Goal: Task Accomplishment & Management: Use online tool/utility

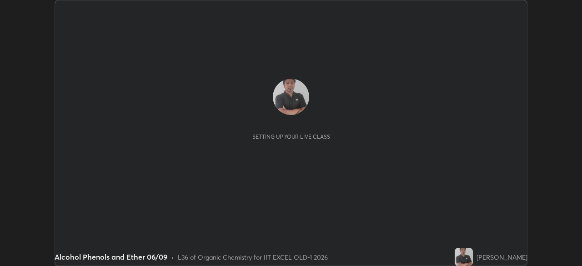
scroll to position [266, 581]
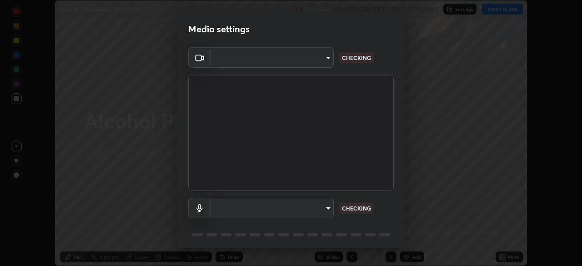
click at [315, 62] on body "Erase all Alcohol Phenols and Ether 06/09 Recording WAS SCHEDULED TO START AT 9…" at bounding box center [291, 133] width 582 height 266
click at [310, 60] on div at bounding box center [291, 133] width 582 height 266
type input "a2c9e0304fea7a197325265949ed38064ec23766b16e4a4df4757bcf8ee53c87"
type input "default"
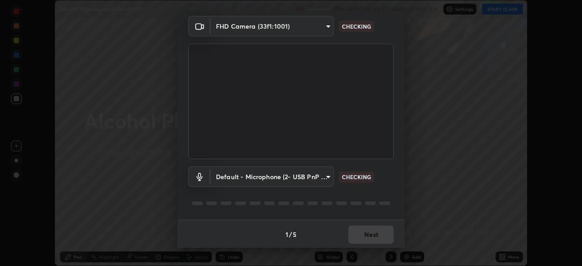
scroll to position [32, 0]
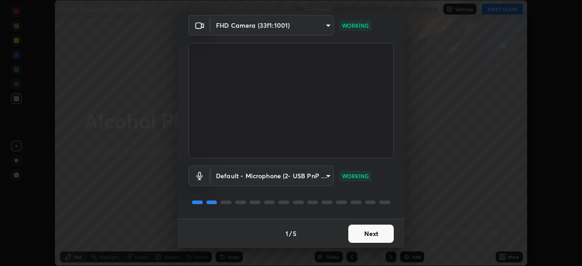
click at [371, 236] on button "Next" at bounding box center [370, 234] width 45 height 18
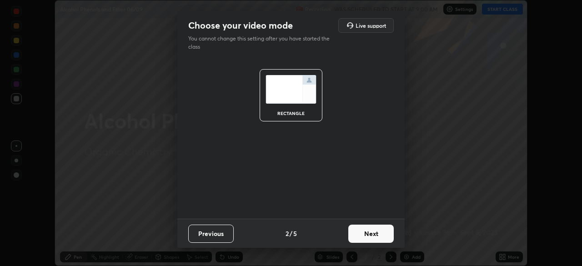
scroll to position [0, 0]
click at [379, 237] on button "Next" at bounding box center [370, 234] width 45 height 18
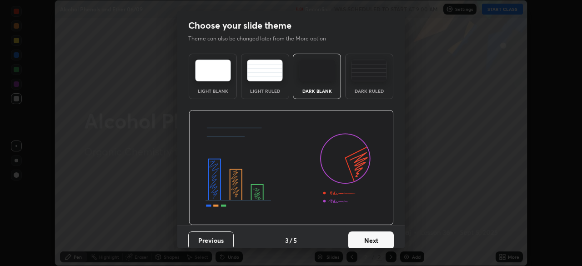
click at [383, 237] on button "Next" at bounding box center [370, 240] width 45 height 18
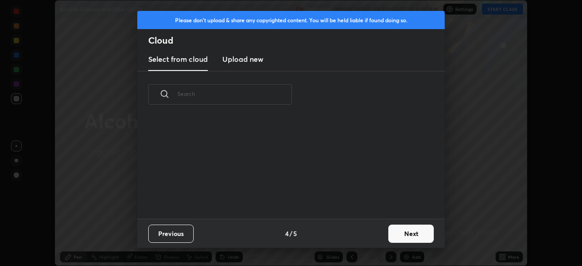
click at [389, 238] on button "Next" at bounding box center [410, 234] width 45 height 18
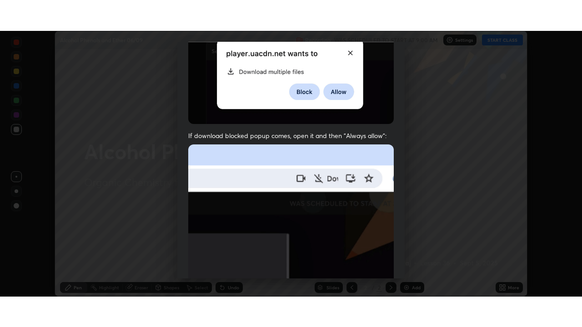
scroll to position [218, 0]
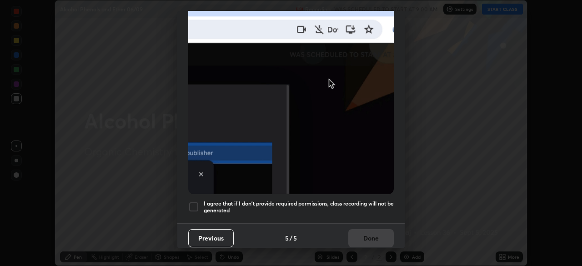
click at [197, 206] on div at bounding box center [193, 206] width 11 height 11
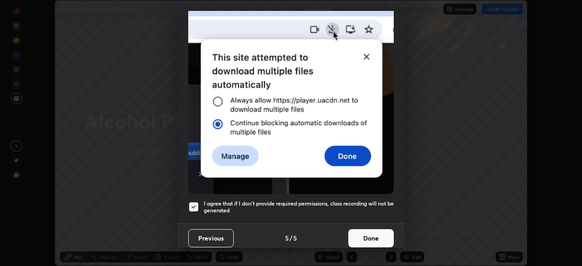
click at [373, 236] on button "Done" at bounding box center [370, 238] width 45 height 18
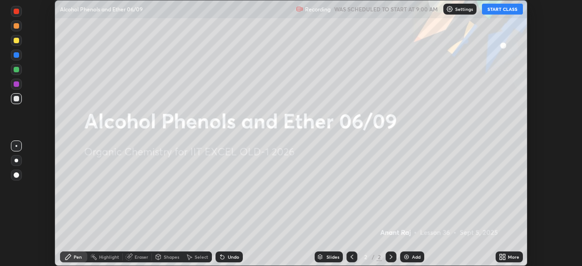
click at [503, 259] on icon at bounding box center [504, 258] width 2 height 2
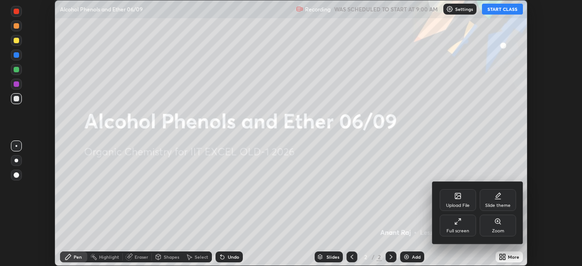
click at [463, 230] on div "Full screen" at bounding box center [457, 231] width 23 height 5
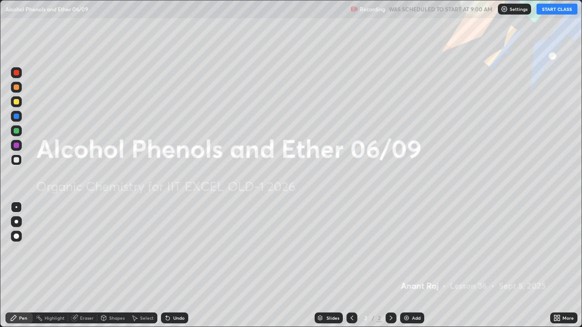
scroll to position [327, 582]
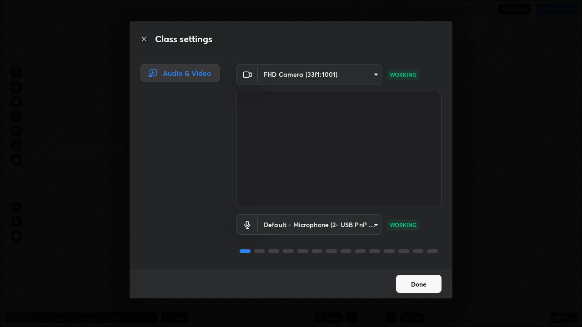
click at [414, 266] on button "Done" at bounding box center [418, 284] width 45 height 18
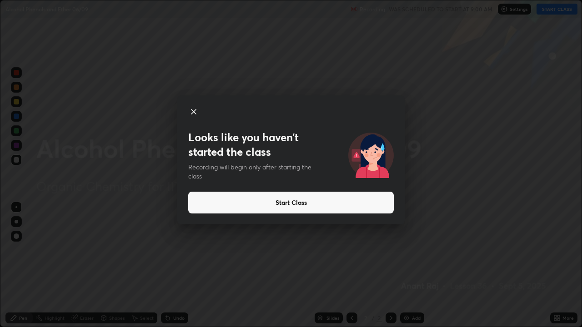
click at [376, 199] on button "Start Class" at bounding box center [291, 203] width 206 height 22
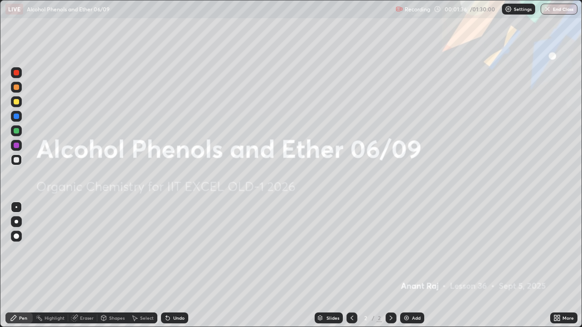
click at [563, 266] on div "More" at bounding box center [567, 318] width 11 height 5
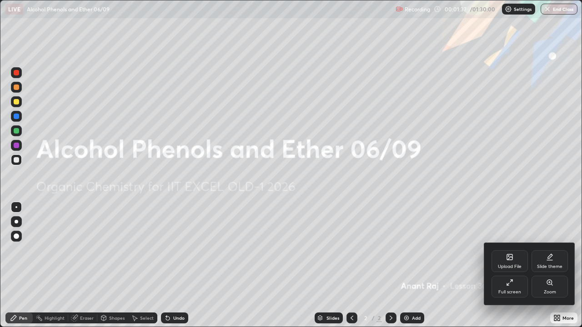
click at [514, 265] on div "Upload File" at bounding box center [510, 267] width 24 height 5
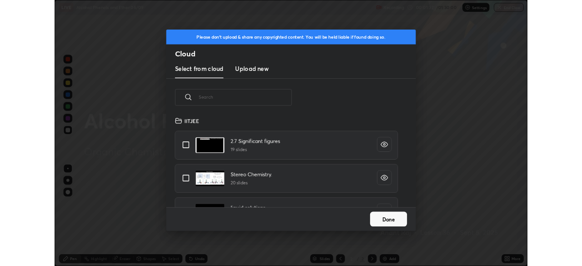
scroll to position [112, 292]
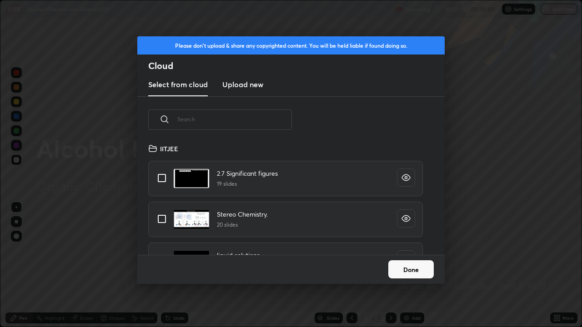
click at [250, 90] on h3 "Upload new" at bounding box center [242, 84] width 41 height 11
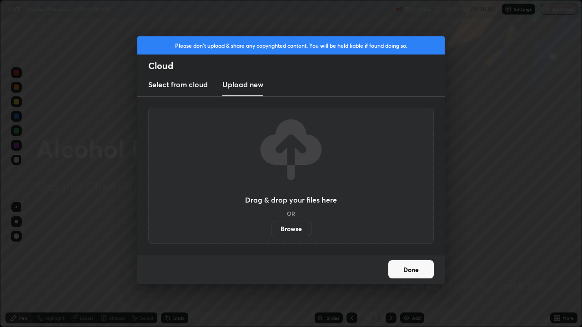
click at [292, 229] on label "Browse" at bounding box center [291, 229] width 40 height 15
click at [271, 229] on input "Browse" at bounding box center [271, 229] width 0 height 15
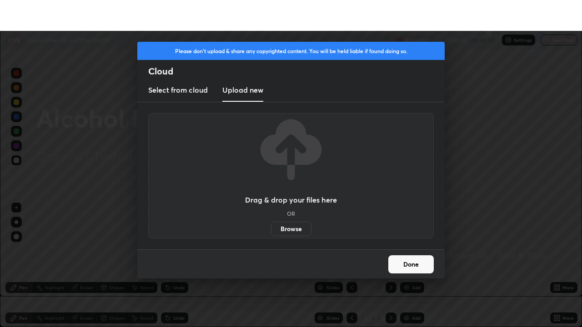
scroll to position [45199, 44883]
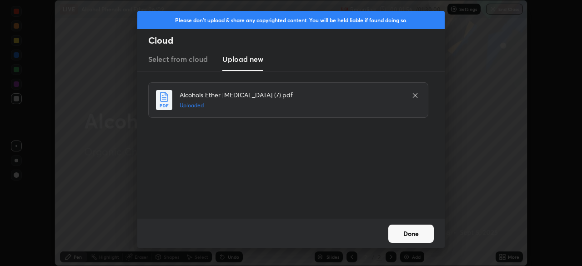
click at [433, 235] on button "Done" at bounding box center [410, 234] width 45 height 18
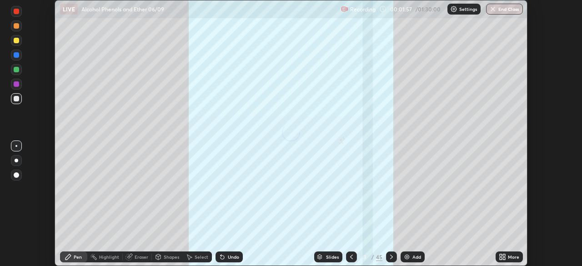
click at [504, 258] on icon at bounding box center [504, 258] width 2 height 2
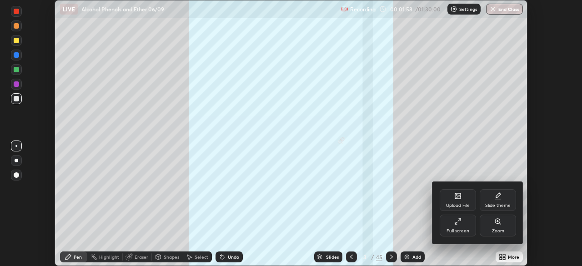
click at [467, 229] on div "Full screen" at bounding box center [457, 231] width 23 height 5
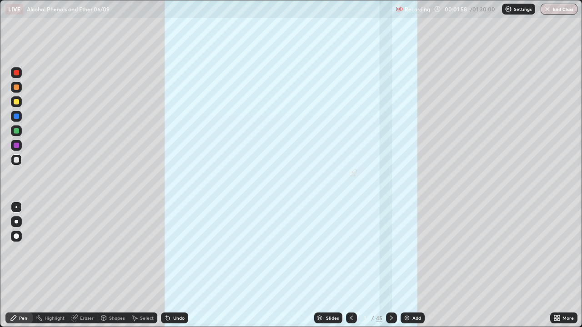
scroll to position [327, 582]
click at [380, 266] on div "45" at bounding box center [379, 318] width 6 height 8
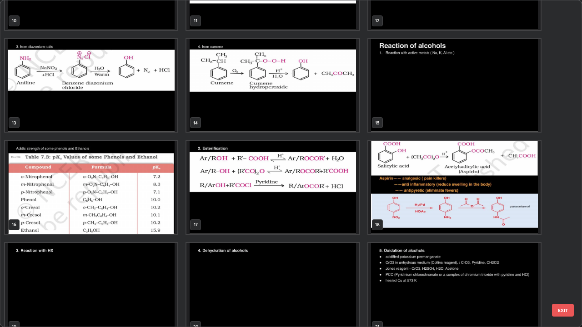
scroll to position [361, 0]
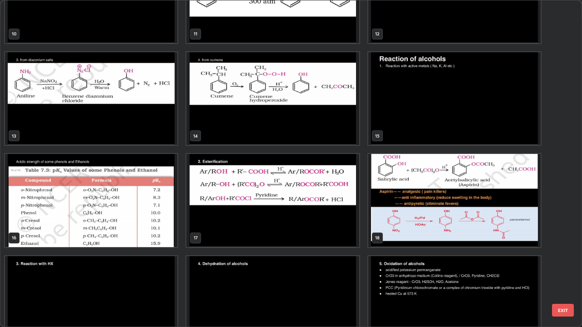
click at [421, 125] on img "grid" at bounding box center [454, 98] width 172 height 93
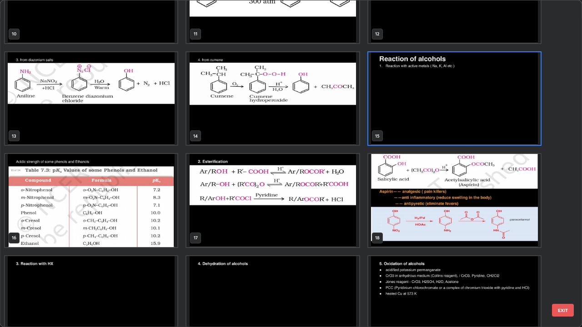
click at [419, 127] on img "grid" at bounding box center [454, 98] width 172 height 93
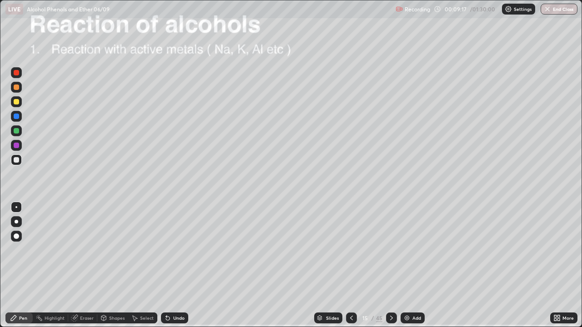
click at [25, 266] on div "Pen" at bounding box center [23, 318] width 8 height 5
click at [17, 160] on div at bounding box center [16, 159] width 5 height 5
click at [16, 160] on div at bounding box center [16, 159] width 5 height 5
click at [16, 162] on div at bounding box center [16, 159] width 5 height 5
click at [17, 161] on div at bounding box center [16, 159] width 5 height 5
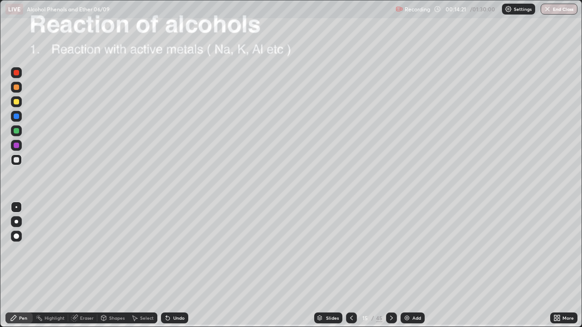
click at [17, 160] on div at bounding box center [16, 159] width 5 height 5
click at [166, 266] on icon at bounding box center [168, 319] width 4 height 4
click at [16, 102] on div at bounding box center [16, 101] width 5 height 5
click at [18, 161] on div at bounding box center [16, 159] width 5 height 5
click at [170, 266] on div "Undo" at bounding box center [174, 318] width 27 height 11
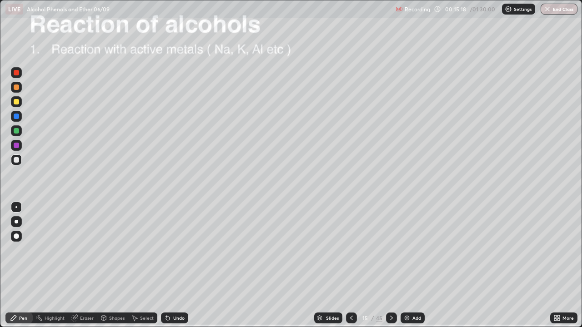
click at [170, 266] on div "Undo" at bounding box center [174, 318] width 27 height 11
click at [173, 266] on div "Undo" at bounding box center [174, 318] width 27 height 11
click at [176, 266] on div "Undo" at bounding box center [174, 318] width 27 height 11
click at [406, 266] on img at bounding box center [406, 318] width 7 height 7
click at [18, 161] on div at bounding box center [16, 159] width 5 height 5
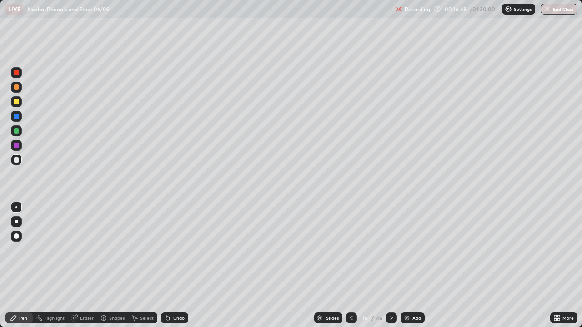
click at [170, 266] on div "Undo" at bounding box center [174, 318] width 27 height 11
click at [170, 266] on icon at bounding box center [167, 318] width 7 height 7
click at [349, 266] on icon at bounding box center [351, 318] width 7 height 7
click at [391, 266] on icon at bounding box center [391, 318] width 7 height 7
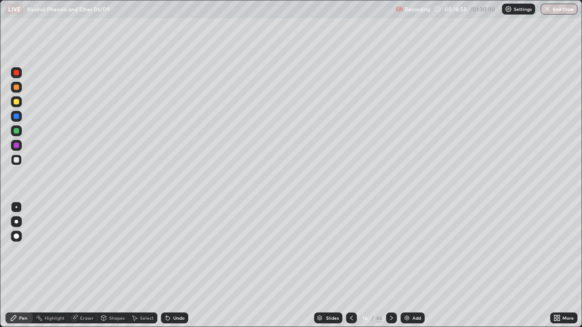
click at [351, 266] on icon at bounding box center [351, 318] width 7 height 7
click at [391, 266] on icon at bounding box center [391, 318] width 7 height 7
click at [391, 266] on div at bounding box center [391, 318] width 11 height 11
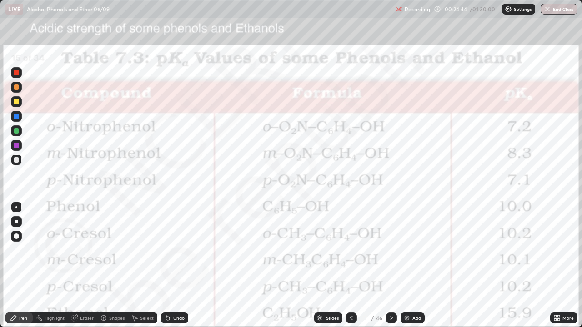
click at [15, 76] on div at bounding box center [16, 72] width 11 height 11
click at [175, 266] on div "Undo" at bounding box center [178, 318] width 11 height 5
click at [57, 266] on div "Highlight" at bounding box center [55, 318] width 20 height 5
click at [60, 266] on div "Highlight" at bounding box center [55, 318] width 20 height 5
click at [25, 266] on div "Pen" at bounding box center [18, 318] width 27 height 11
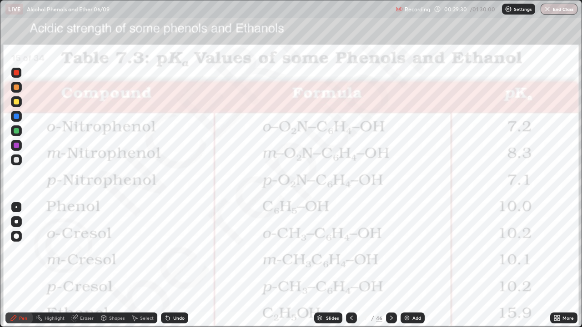
click at [404, 266] on img at bounding box center [406, 318] width 7 height 7
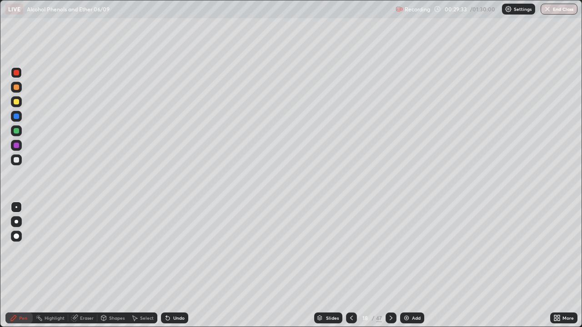
click at [351, 266] on icon at bounding box center [351, 318] width 7 height 7
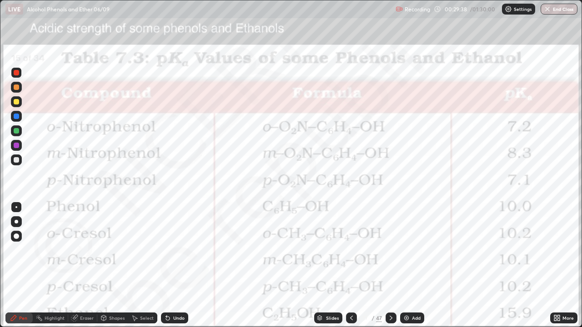
click at [390, 266] on icon at bounding box center [391, 318] width 3 height 5
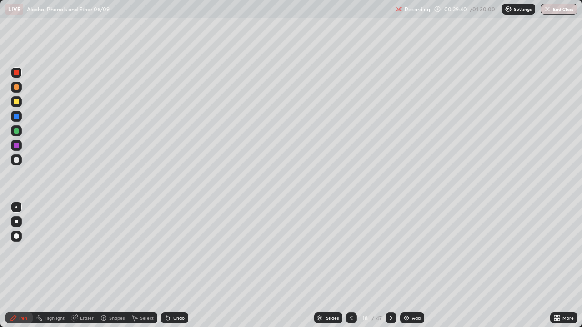
click at [16, 160] on div at bounding box center [16, 159] width 5 height 5
click at [174, 266] on div "Undo" at bounding box center [178, 318] width 11 height 5
click at [180, 266] on div "Undo" at bounding box center [174, 318] width 27 height 11
click at [53, 266] on div "Highlight" at bounding box center [55, 318] width 20 height 5
click at [18, 103] on div at bounding box center [16, 101] width 5 height 5
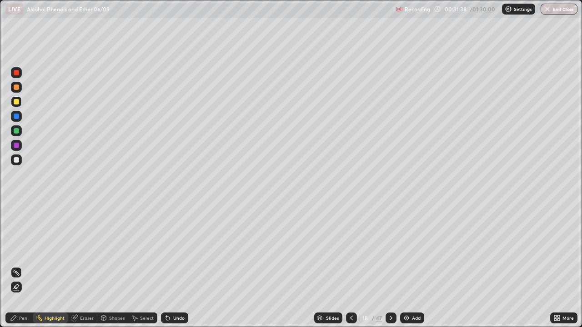
click at [17, 72] on div at bounding box center [16, 72] width 5 height 5
click at [24, 266] on div "Pen" at bounding box center [23, 318] width 8 height 5
click at [58, 266] on div "Highlight" at bounding box center [55, 318] width 20 height 5
click at [25, 266] on div "Pen" at bounding box center [23, 318] width 8 height 5
click at [20, 73] on div at bounding box center [16, 72] width 11 height 11
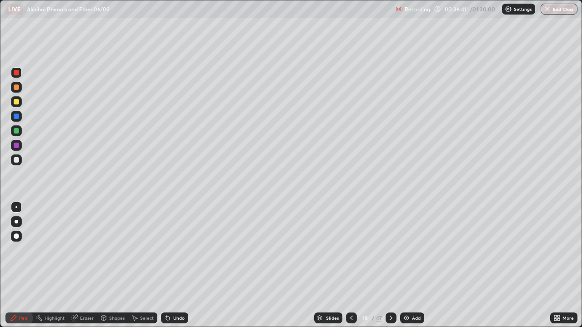
click at [180, 266] on div "Undo" at bounding box center [178, 318] width 11 height 5
click at [181, 266] on div "Undo" at bounding box center [178, 318] width 11 height 5
click at [180, 266] on div "Undo" at bounding box center [178, 318] width 11 height 5
click at [178, 266] on div "Undo" at bounding box center [178, 318] width 11 height 5
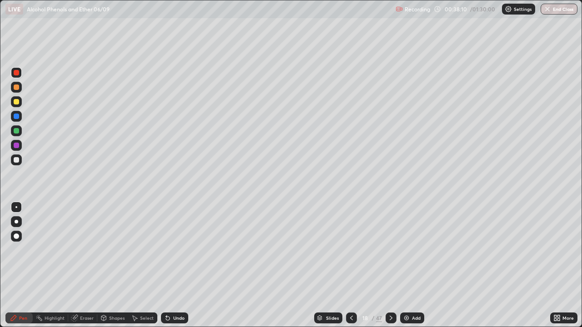
click at [16, 131] on div at bounding box center [16, 130] width 5 height 5
click at [16, 160] on div at bounding box center [16, 159] width 5 height 5
click at [19, 144] on div at bounding box center [16, 145] width 5 height 5
click at [17, 160] on div at bounding box center [16, 159] width 5 height 5
click at [169, 266] on icon at bounding box center [167, 318] width 7 height 7
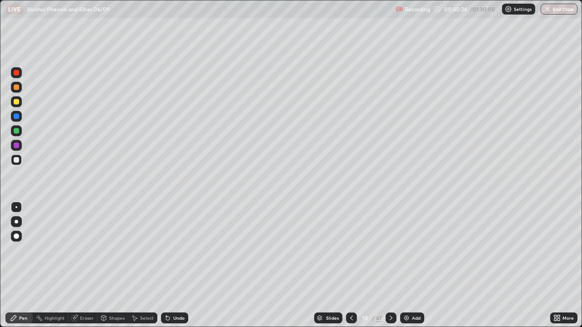
click at [166, 266] on icon at bounding box center [166, 316] width 1 height 1
click at [169, 266] on icon at bounding box center [167, 318] width 7 height 7
click at [173, 266] on div "Undo" at bounding box center [178, 318] width 11 height 5
click at [351, 266] on icon at bounding box center [351, 318] width 7 height 7
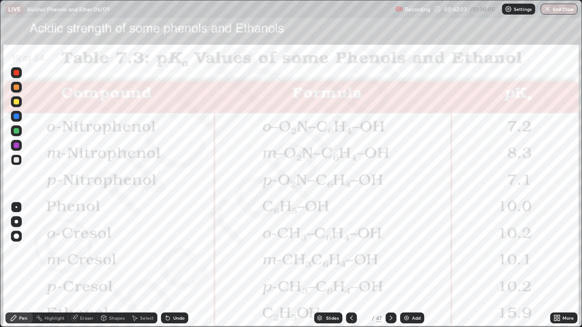
click at [17, 72] on div at bounding box center [16, 72] width 5 height 5
click at [391, 266] on icon at bounding box center [390, 318] width 7 height 7
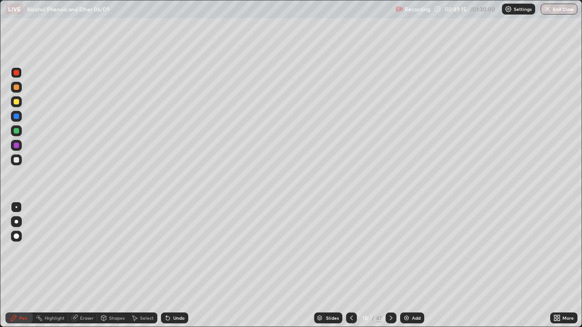
click at [16, 160] on div at bounding box center [16, 159] width 5 height 5
click at [20, 266] on div "Pen" at bounding box center [23, 318] width 8 height 5
click at [391, 266] on div at bounding box center [391, 318] width 11 height 18
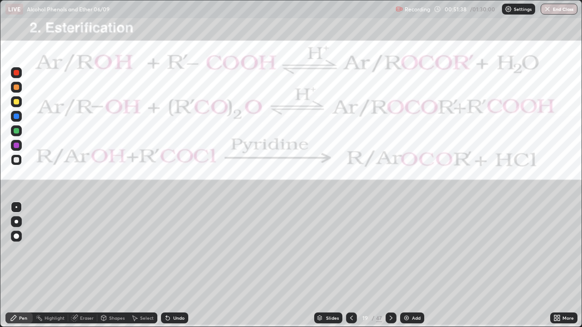
click at [16, 207] on div at bounding box center [16, 207] width 2 height 2
click at [15, 133] on div at bounding box center [16, 130] width 5 height 5
click at [167, 266] on icon at bounding box center [168, 319] width 4 height 4
click at [165, 266] on icon at bounding box center [167, 318] width 7 height 7
click at [84, 266] on div "Eraser" at bounding box center [87, 318] width 14 height 5
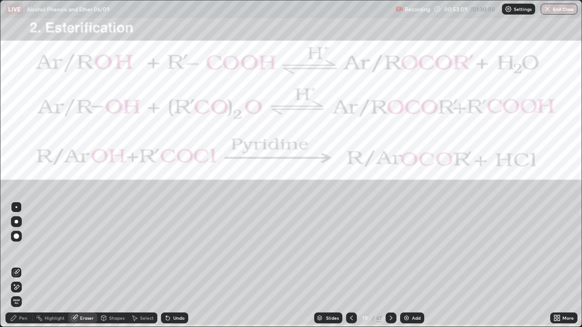
click at [53, 266] on div "Highlight" at bounding box center [55, 318] width 20 height 5
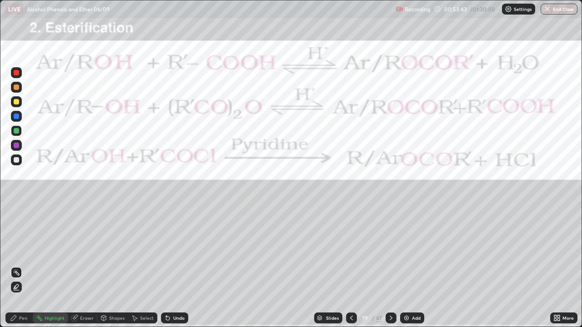
click at [13, 76] on div at bounding box center [16, 72] width 11 height 11
click at [20, 74] on div at bounding box center [16, 72] width 11 height 11
click at [24, 266] on div "Pen" at bounding box center [23, 318] width 8 height 5
click at [16, 160] on div at bounding box center [16, 159] width 5 height 5
click at [15, 75] on div at bounding box center [16, 72] width 5 height 5
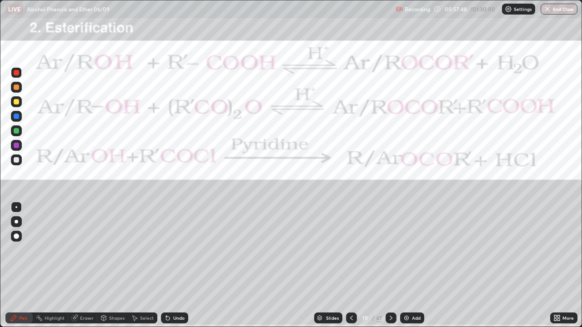
click at [15, 161] on div at bounding box center [16, 159] width 5 height 5
click at [391, 266] on icon at bounding box center [390, 318] width 7 height 7
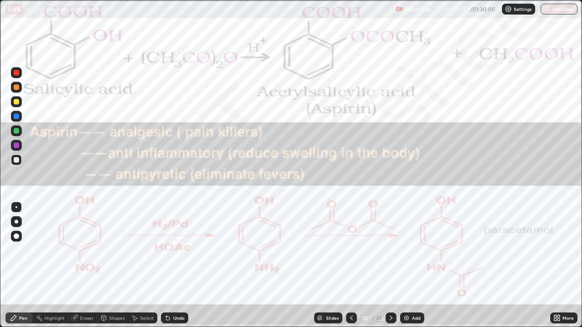
click at [351, 266] on icon at bounding box center [351, 318] width 7 height 7
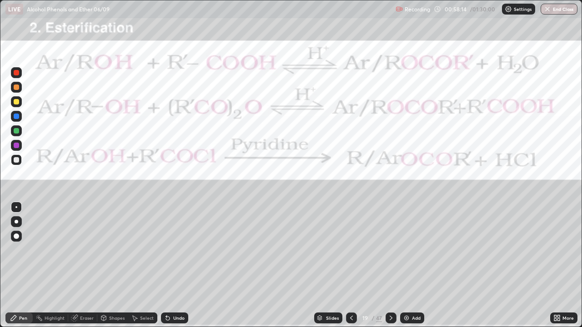
click at [407, 266] on img at bounding box center [406, 318] width 7 height 7
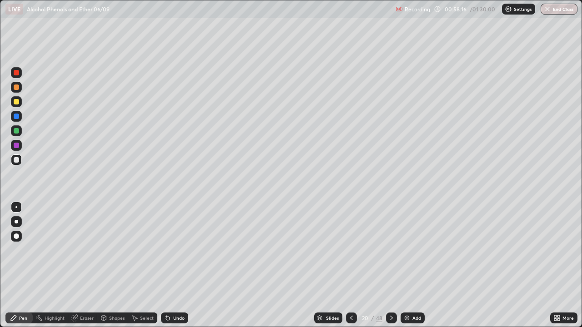
click at [15, 160] on div at bounding box center [16, 159] width 5 height 5
click at [20, 103] on div at bounding box center [16, 101] width 11 height 11
click at [19, 74] on div at bounding box center [16, 72] width 5 height 5
click at [16, 162] on div at bounding box center [16, 159] width 5 height 5
click at [558, 6] on button "End Class" at bounding box center [559, 9] width 37 height 11
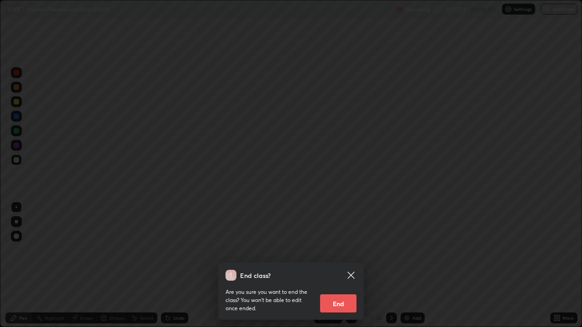
click at [344, 266] on button "End" at bounding box center [338, 304] width 36 height 18
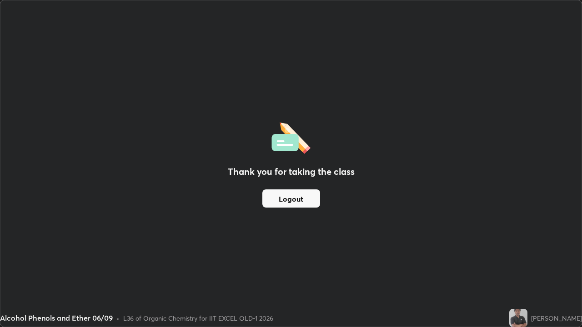
click at [287, 197] on button "Logout" at bounding box center [291, 199] width 58 height 18
